Goal: Information Seeking & Learning: Check status

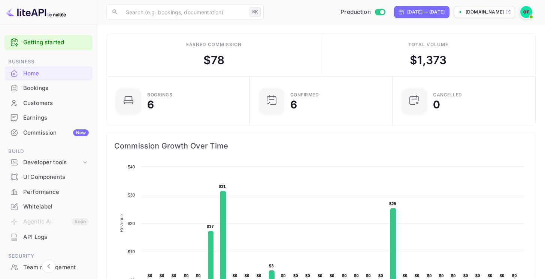
click at [315, 43] on div "Earned commission $ 78" at bounding box center [214, 55] width 215 height 43
click at [424, 12] on div "[DATE] — [DATE]" at bounding box center [425, 12] width 37 height 7
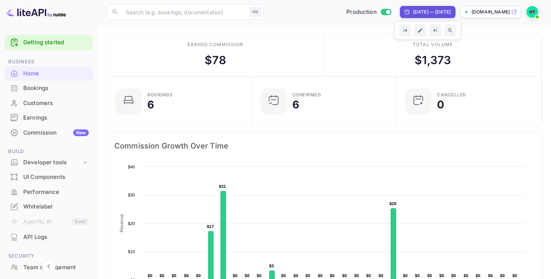
select select "8"
select select "2025"
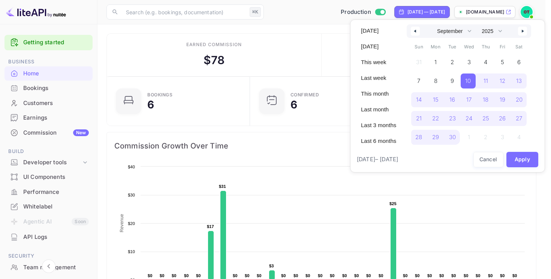
click at [299, 16] on div at bounding box center [275, 139] width 551 height 279
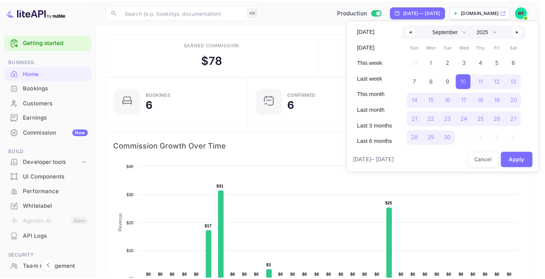
scroll to position [6, 6]
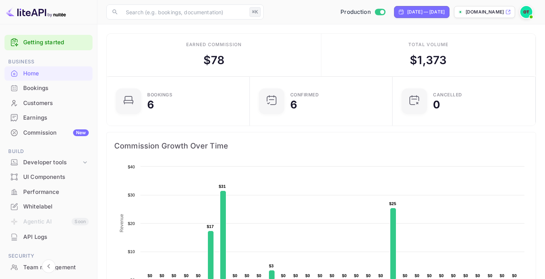
click at [205, 34] on div "Earned commission $ 78" at bounding box center [214, 55] width 215 height 43
click at [469, 83] on div "Bookings 6 Confirmed 6 CANCELLED 0" at bounding box center [321, 100] width 430 height 49
